Goal: Task Accomplishment & Management: Manage account settings

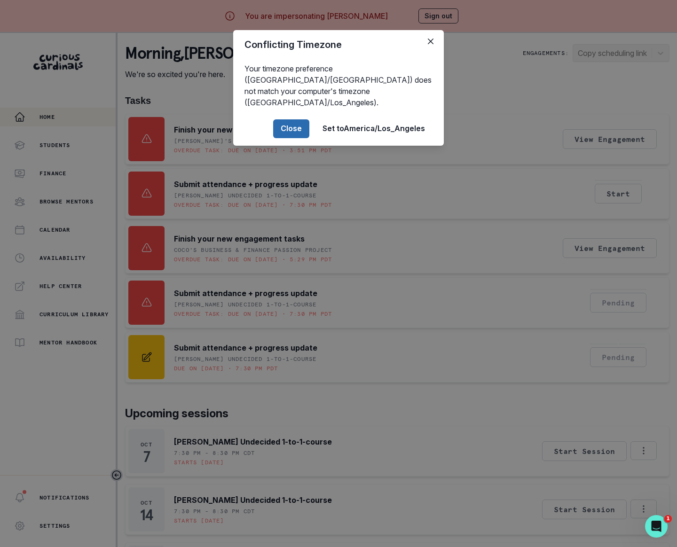
click at [287, 119] on button "Close" at bounding box center [291, 128] width 36 height 19
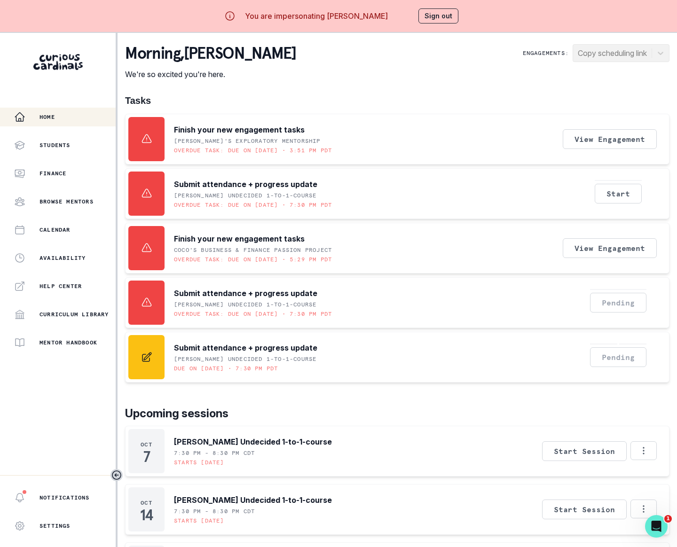
click at [436, 29] on div "You are impersonating [PERSON_NAME] Sign out" at bounding box center [338, 16] width 282 height 32
click at [443, 21] on button "Sign out" at bounding box center [438, 15] width 40 height 15
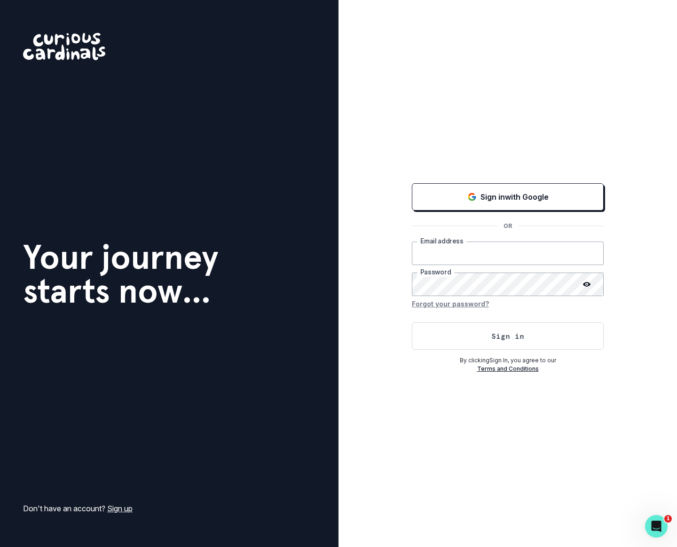
type input "[PERSON_NAME][EMAIL_ADDRESS][DOMAIN_NAME]"
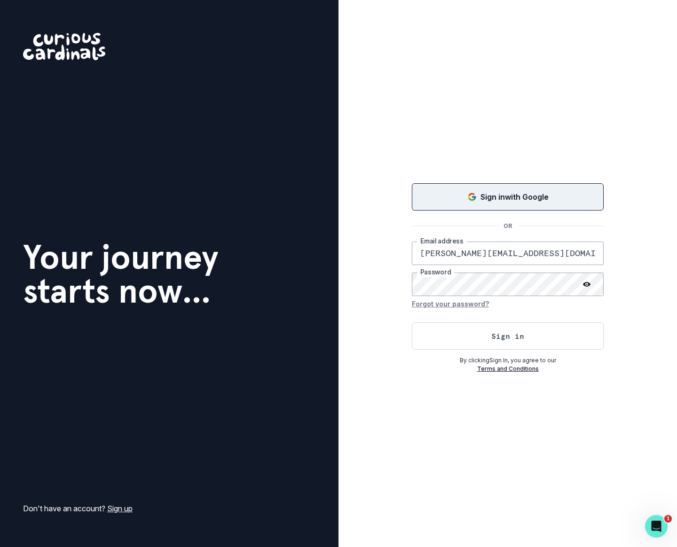
click at [501, 189] on button "Sign in with Google" at bounding box center [508, 196] width 192 height 27
